Goal: Find specific page/section: Find specific page/section

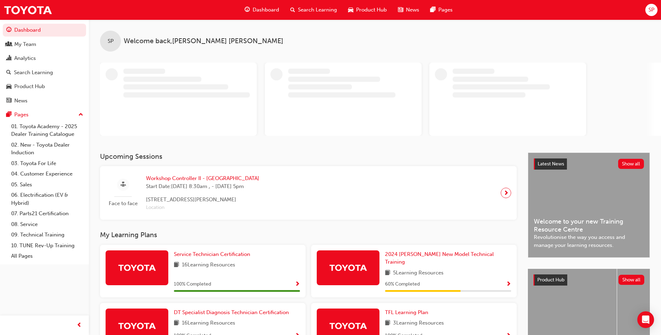
click at [256, 6] on div "Dashboard" at bounding box center [262, 10] width 46 height 14
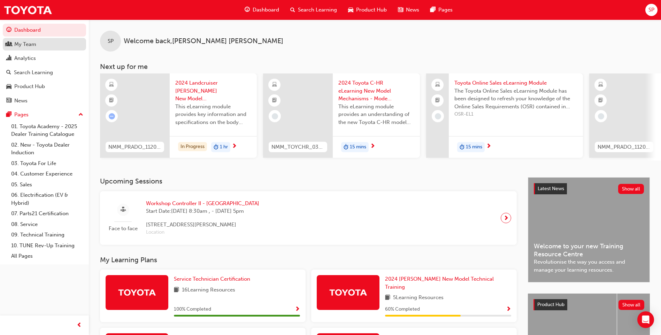
click at [37, 41] on div "My Team" at bounding box center [44, 44] width 76 height 9
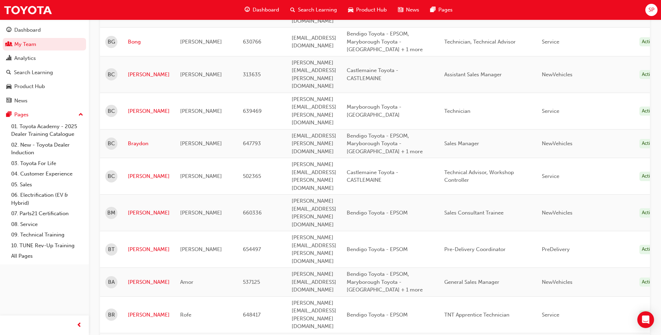
scroll to position [383, 0]
